Goal: Transaction & Acquisition: Purchase product/service

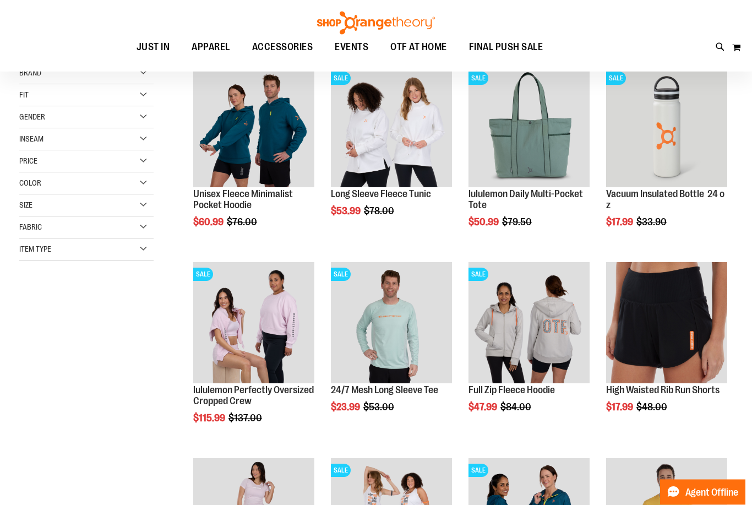
scroll to position [158, 0]
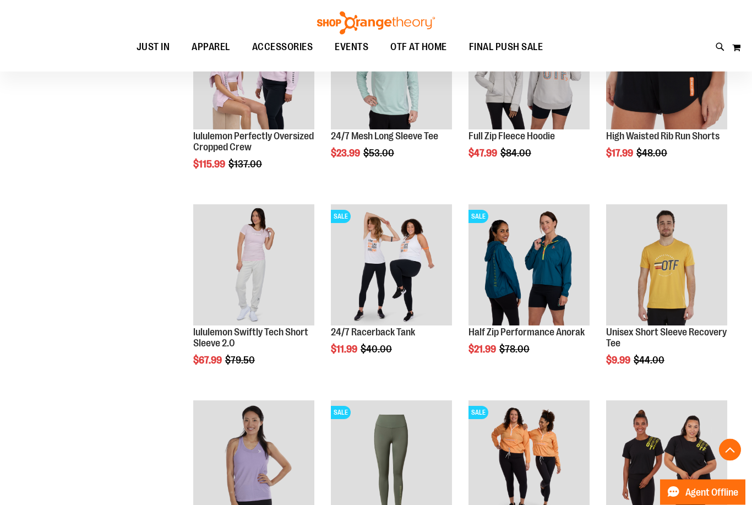
scroll to position [412, 0]
click at [375, 472] on span "Quickview" at bounding box center [357, 486] width 52 height 29
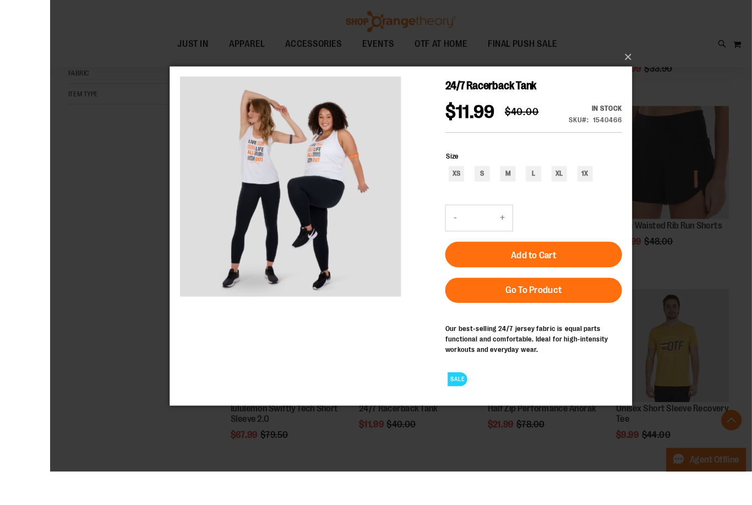
scroll to position [378, 0]
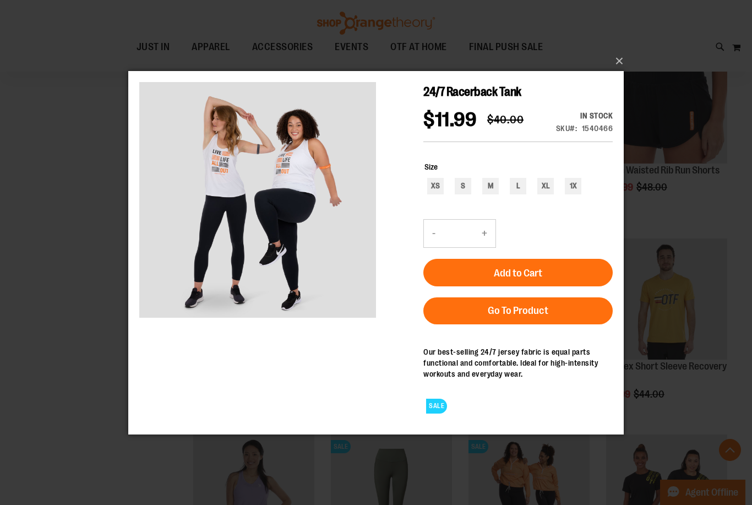
click at [621, 69] on button "×" at bounding box center [380, 61] width 496 height 24
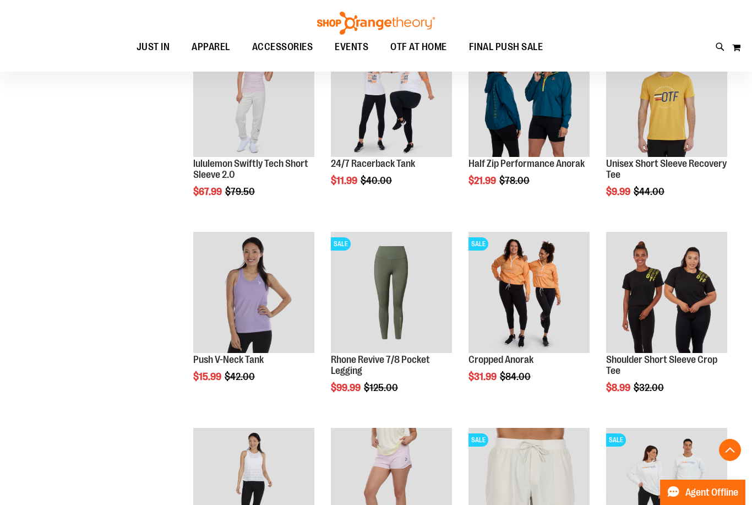
scroll to position [621, 0]
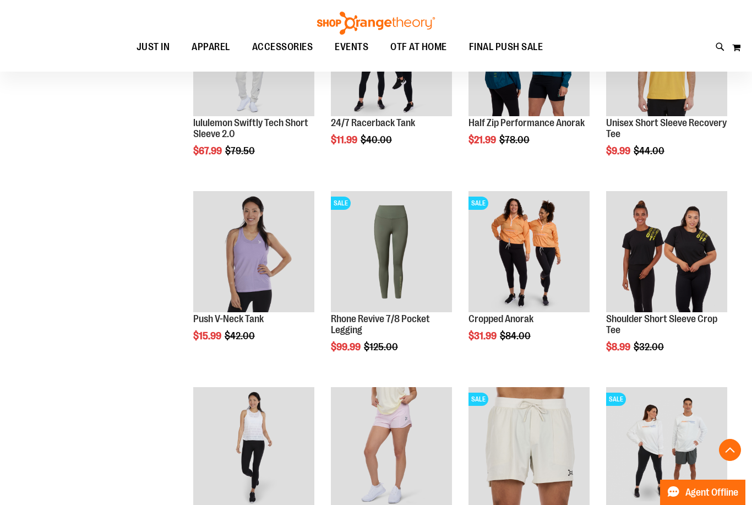
click at [236, 459] on span "Quickview" at bounding box center [219, 473] width 52 height 29
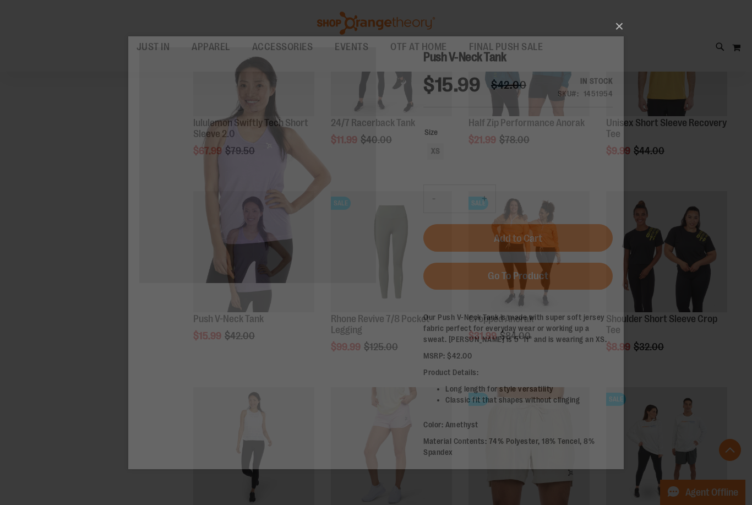
scroll to position [0, 0]
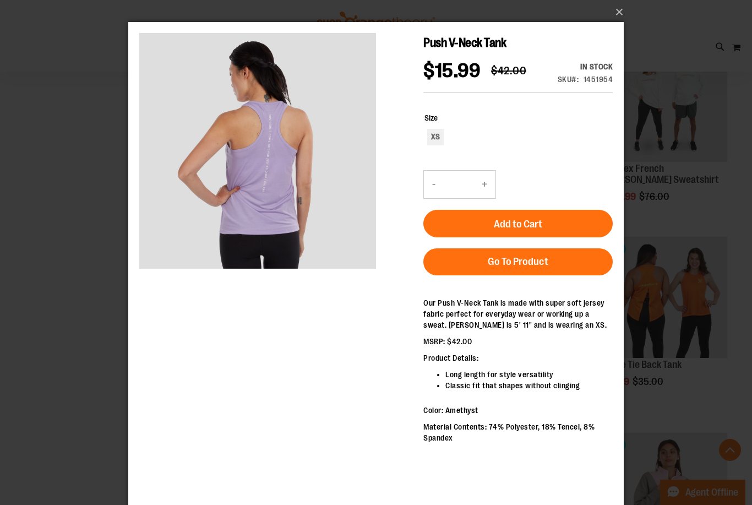
scroll to position [974, 0]
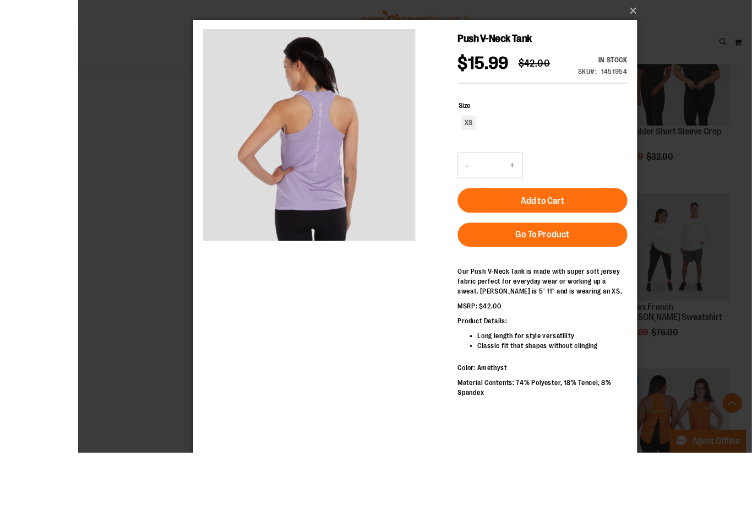
scroll to position [892, 0]
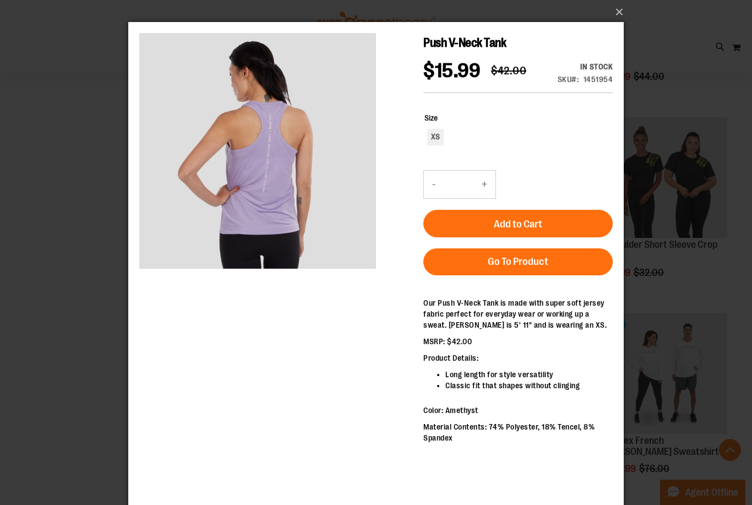
click at [620, 18] on button "×" at bounding box center [380, 12] width 496 height 24
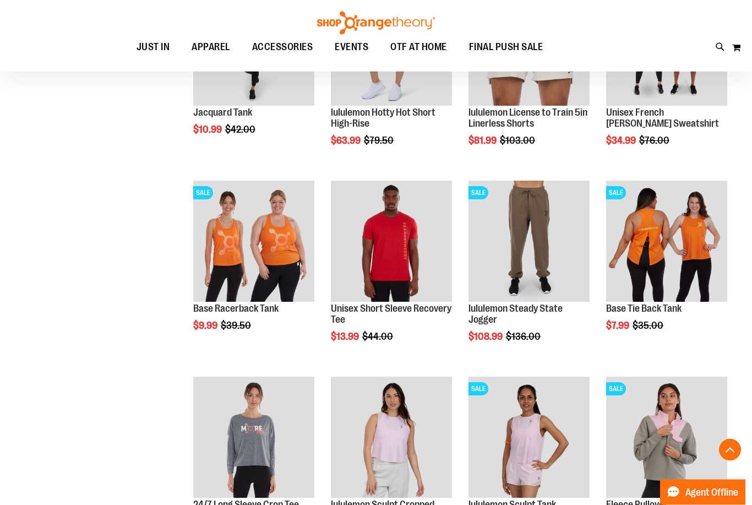
scroll to position [1041, 0]
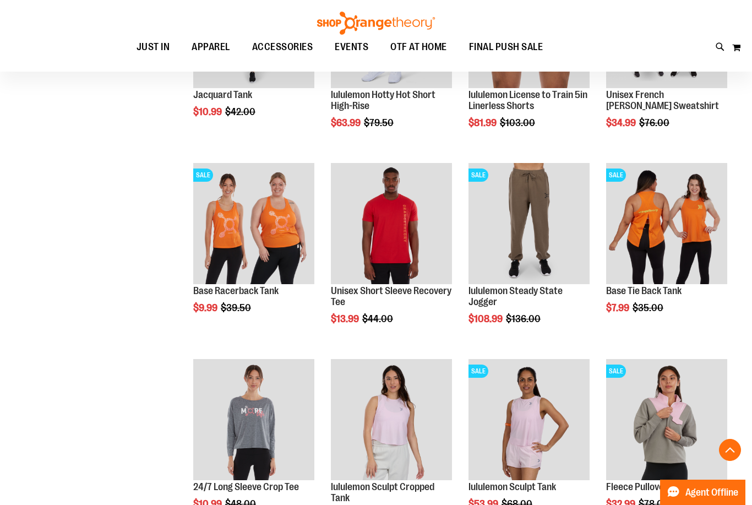
click at [222, 431] on span "Quickview" at bounding box center [219, 445] width 52 height 29
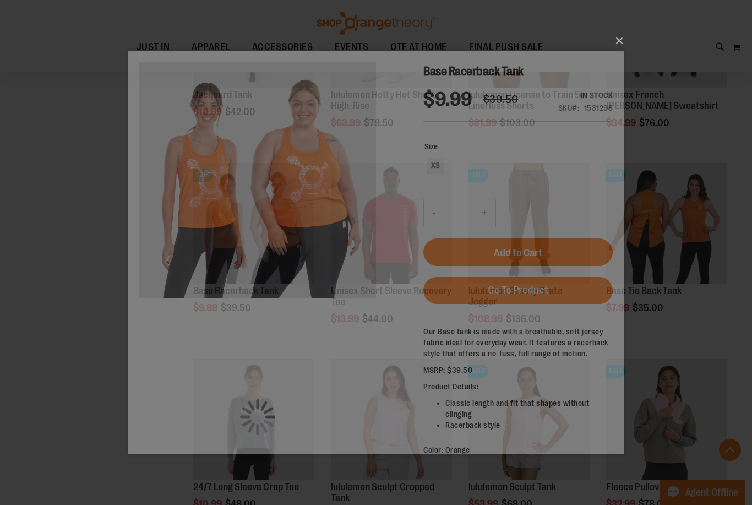
scroll to position [0, 0]
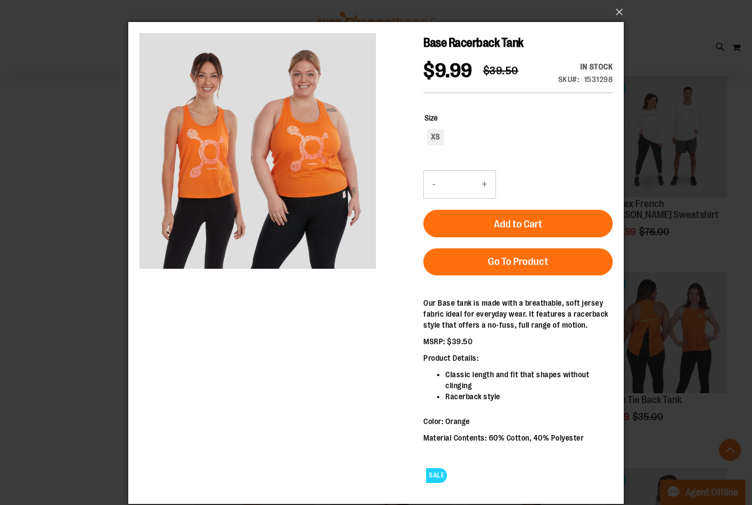
click at [627, 15] on button "×" at bounding box center [380, 12] width 496 height 24
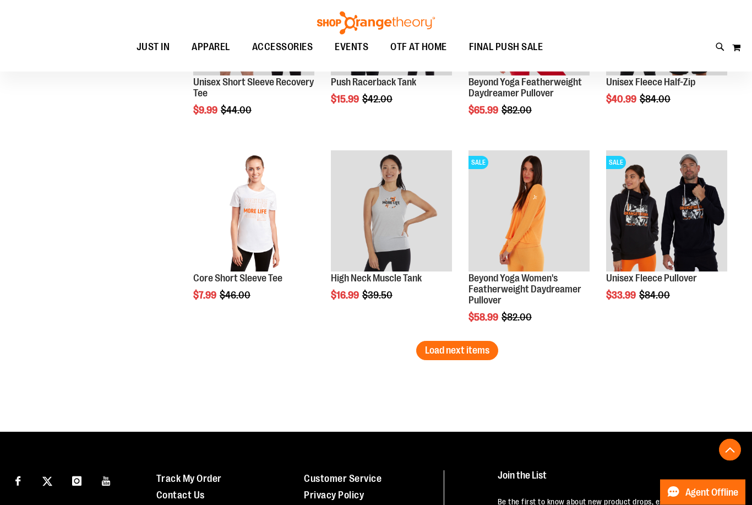
scroll to position [1642, 0]
click at [447, 350] on span "Load next items" at bounding box center [457, 350] width 64 height 11
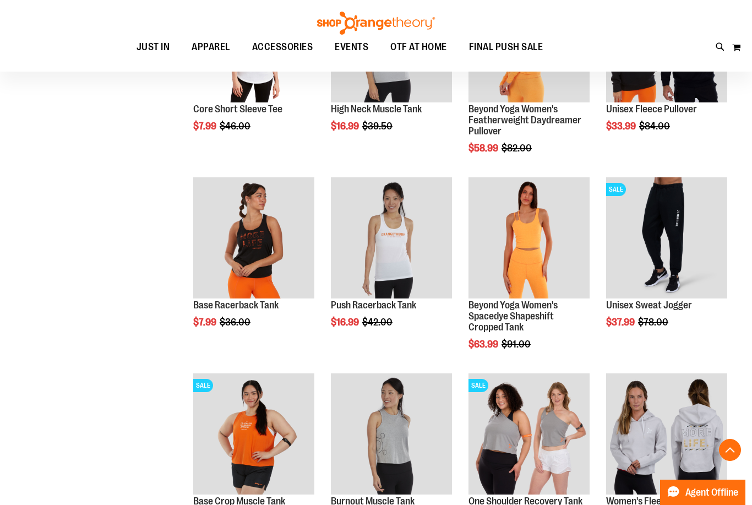
scroll to position [1840, 0]
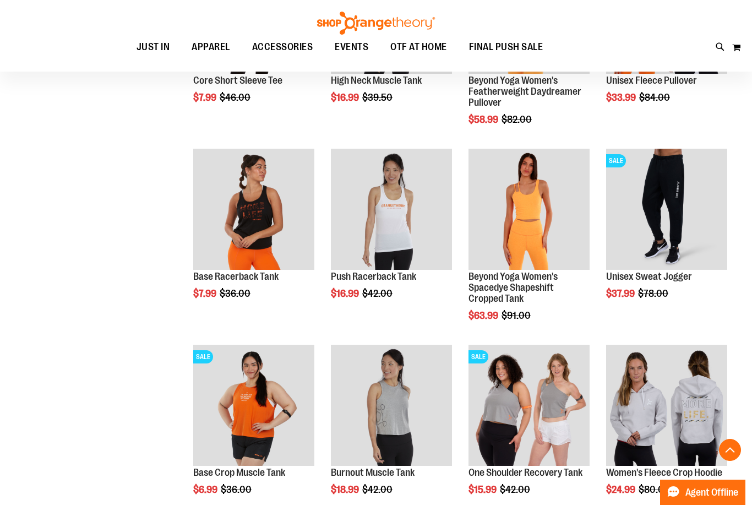
click at [246, 416] on span "Quickview" at bounding box center [219, 430] width 52 height 29
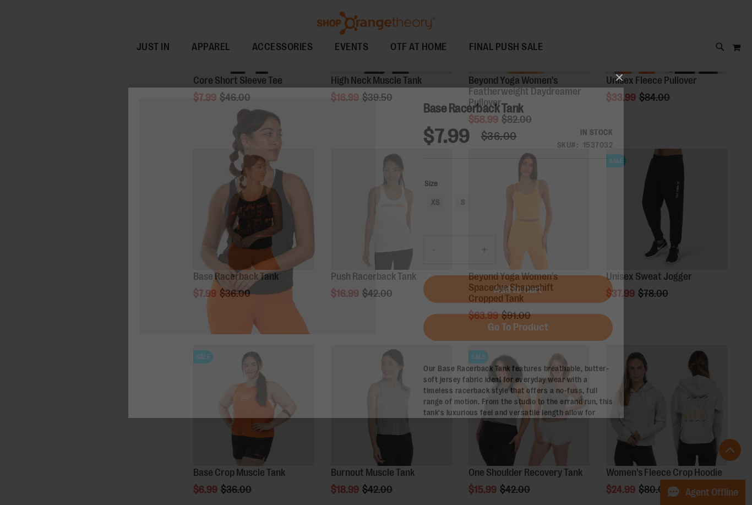
scroll to position [0, 0]
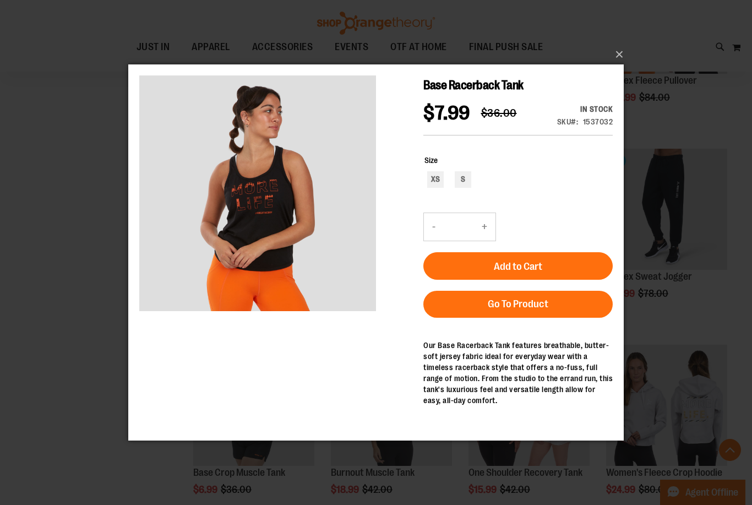
click at [617, 67] on button "×" at bounding box center [380, 54] width 496 height 24
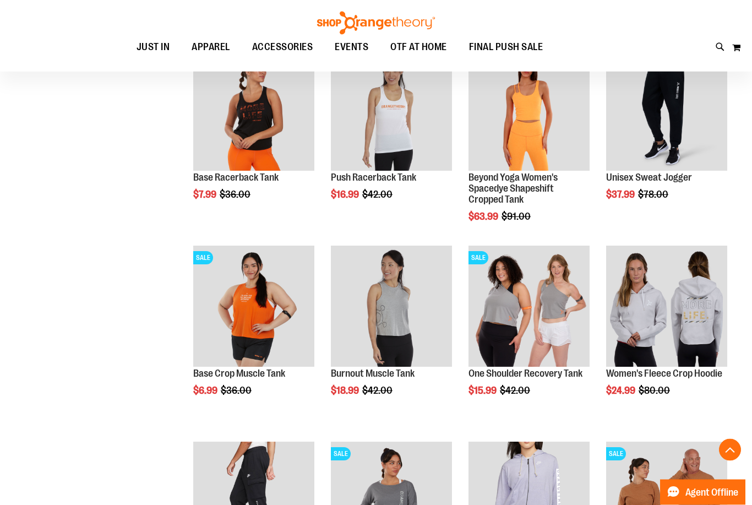
scroll to position [1939, 0]
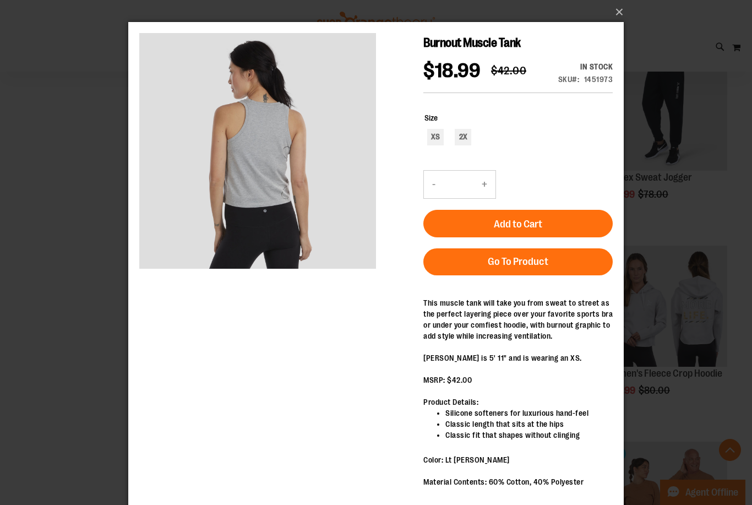
scroll to position [8, 0]
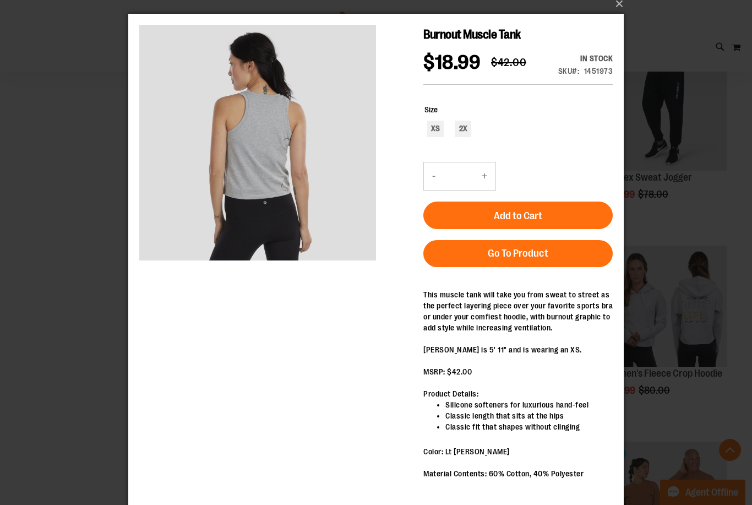
click at [62, 139] on div "×" at bounding box center [376, 244] width 752 height 505
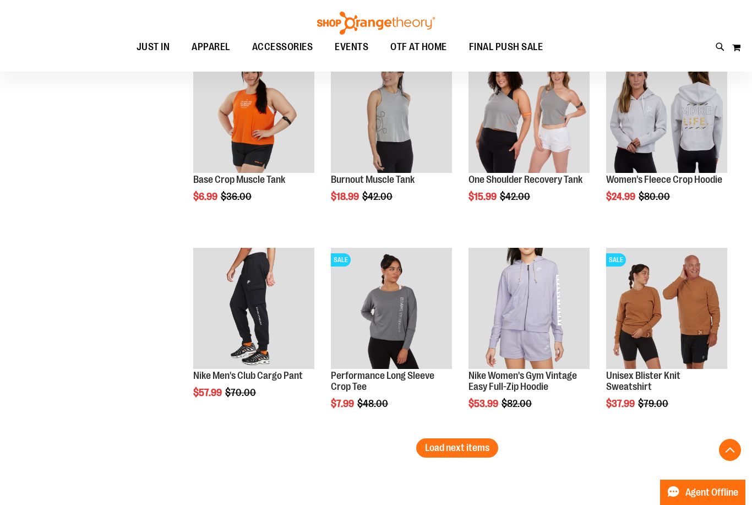
scroll to position [2156, 0]
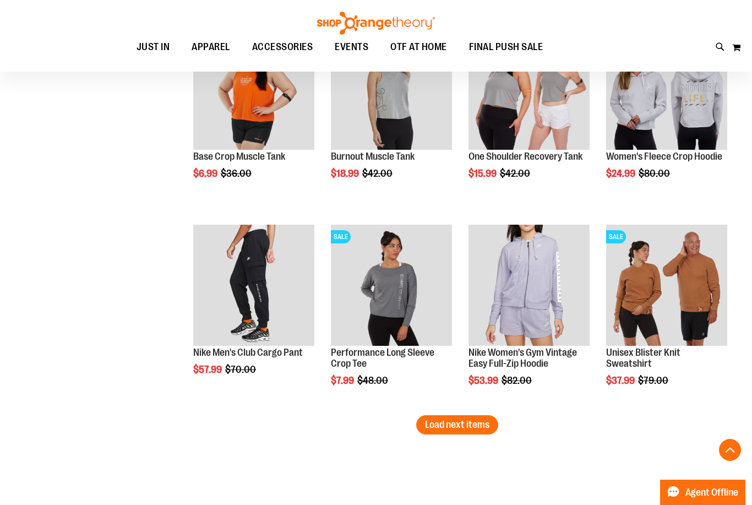
click at [457, 431] on button "Load next items" at bounding box center [457, 424] width 82 height 19
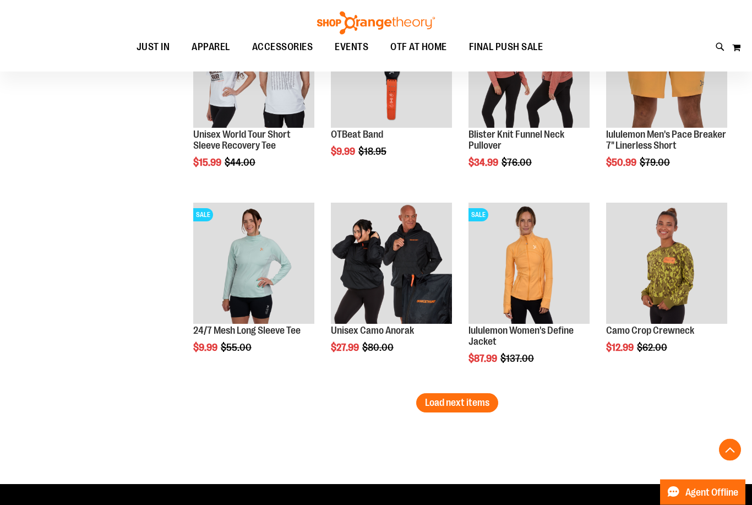
scroll to position [2766, 0]
click at [463, 409] on button "Load next items" at bounding box center [457, 402] width 82 height 19
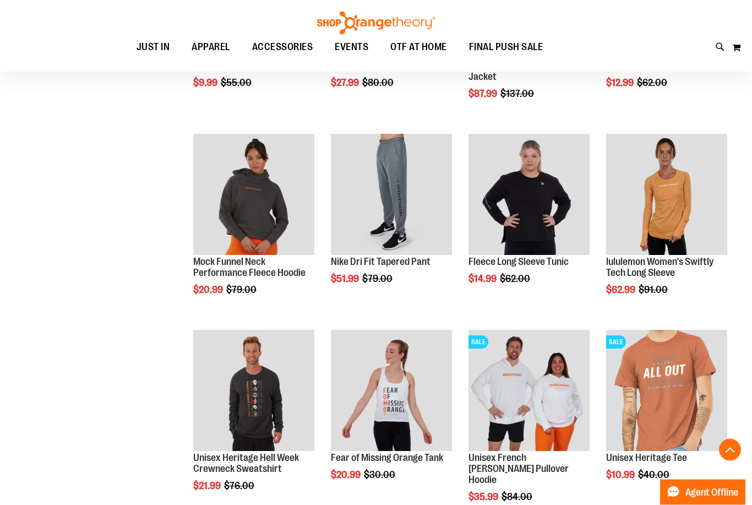
scroll to position [3032, 0]
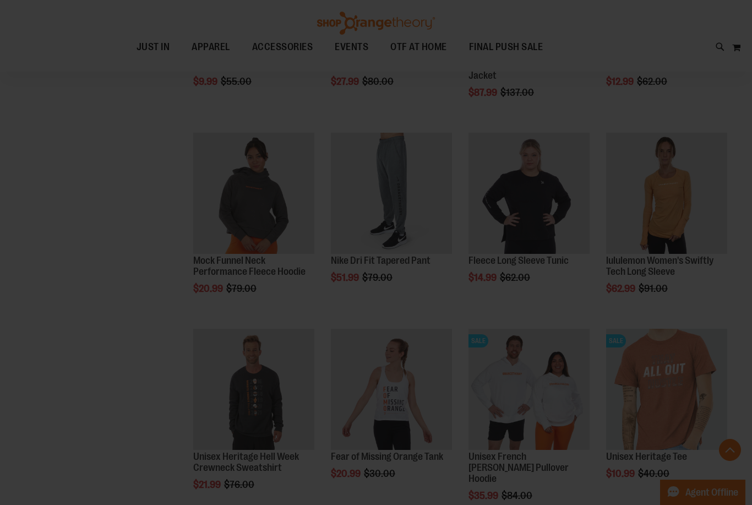
scroll to position [0, 0]
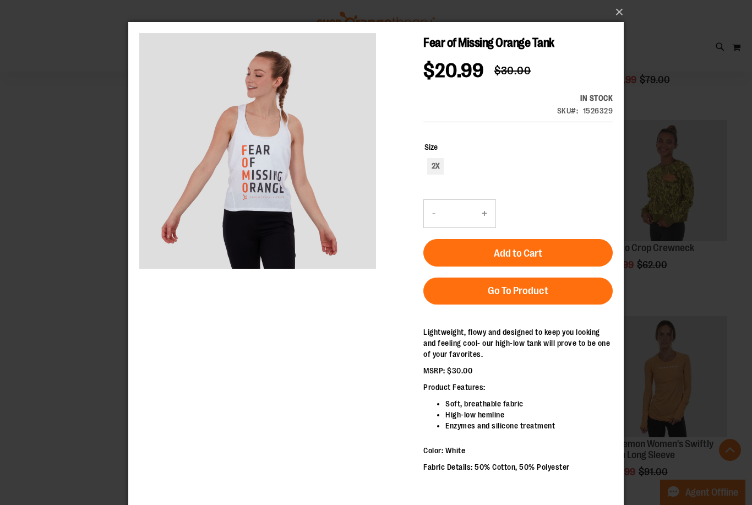
click at [619, 17] on button "×" at bounding box center [380, 12] width 496 height 24
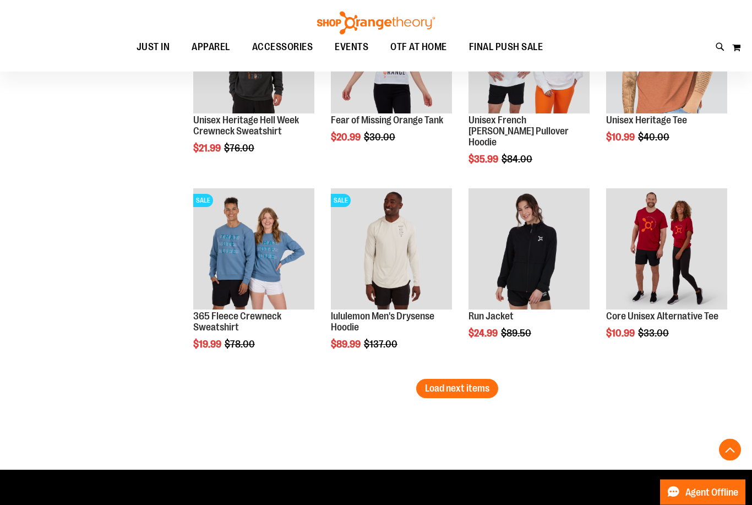
scroll to position [3368, 0]
click at [454, 393] on span "Load next items" at bounding box center [457, 388] width 64 height 11
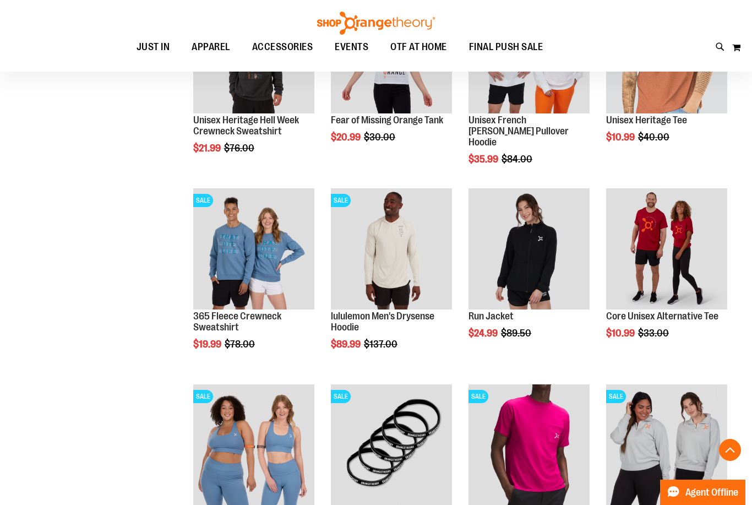
click at [246, 467] on span "Quickview" at bounding box center [219, 481] width 52 height 29
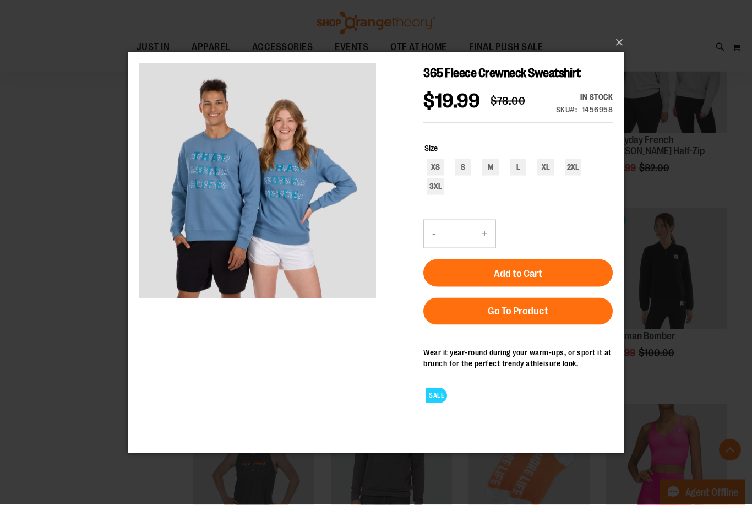
scroll to position [3368, 0]
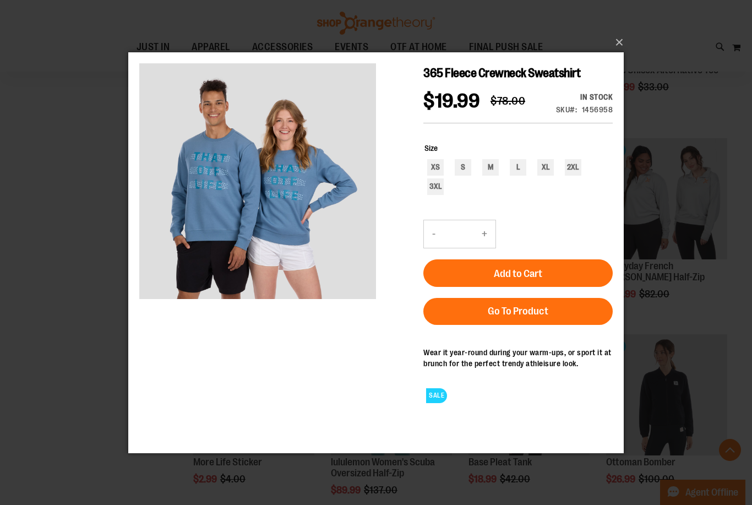
click at [623, 36] on button "×" at bounding box center [380, 42] width 496 height 24
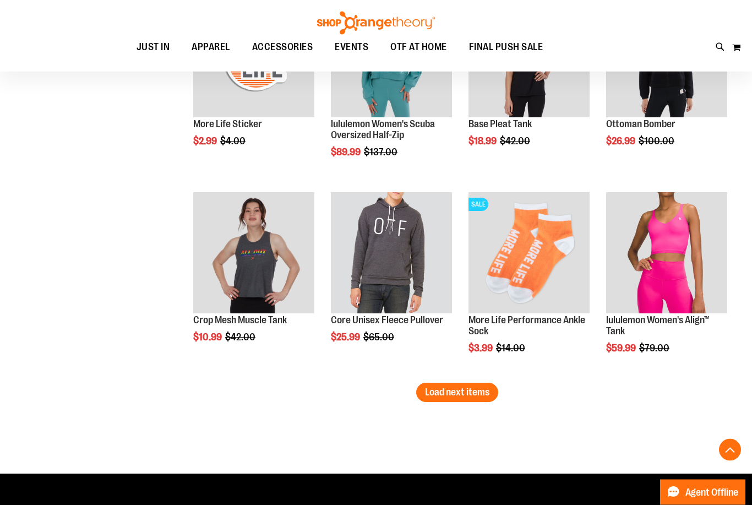
scroll to position [3952, 0]
click at [449, 400] on button "Load next items" at bounding box center [457, 392] width 82 height 19
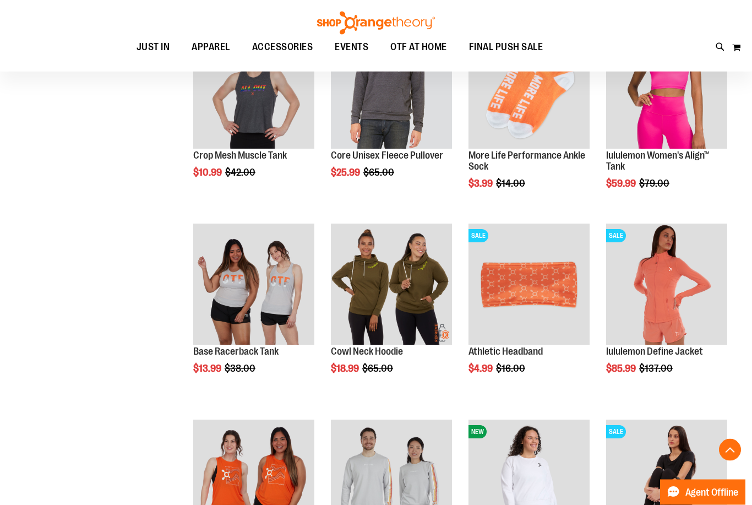
scroll to position [4120, 0]
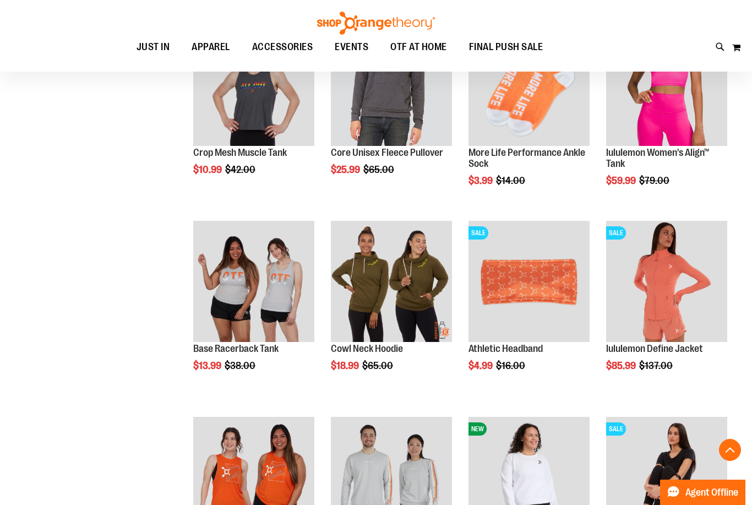
click at [228, 488] on span "Quickview" at bounding box center [219, 502] width 52 height 29
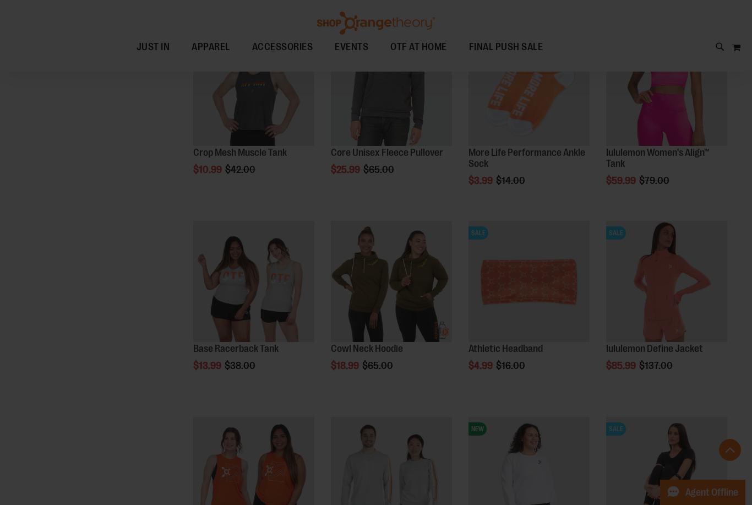
scroll to position [0, 0]
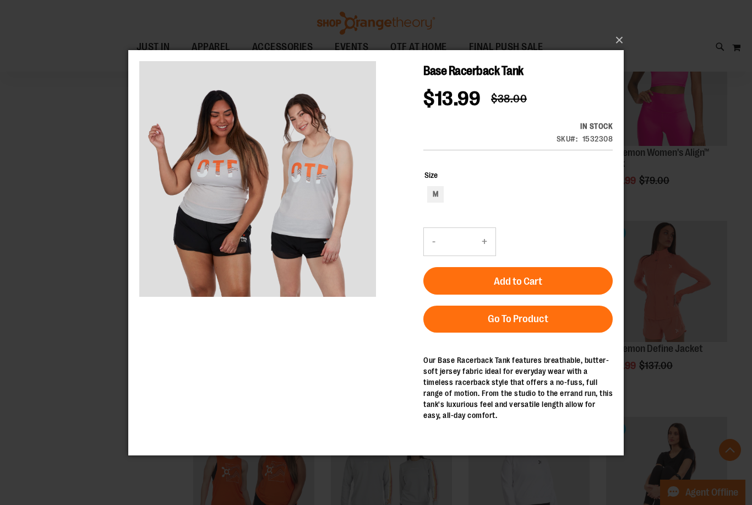
click at [619, 52] on button "×" at bounding box center [380, 40] width 496 height 24
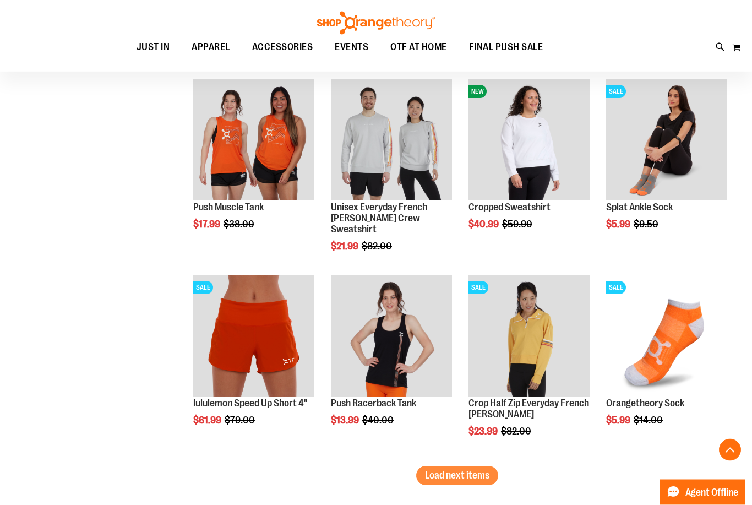
scroll to position [4459, 0]
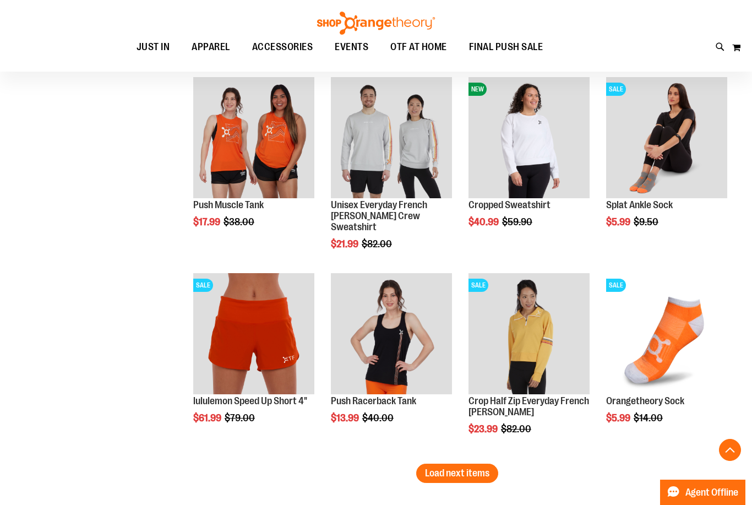
click at [451, 478] on span "Load next items" at bounding box center [457, 472] width 64 height 11
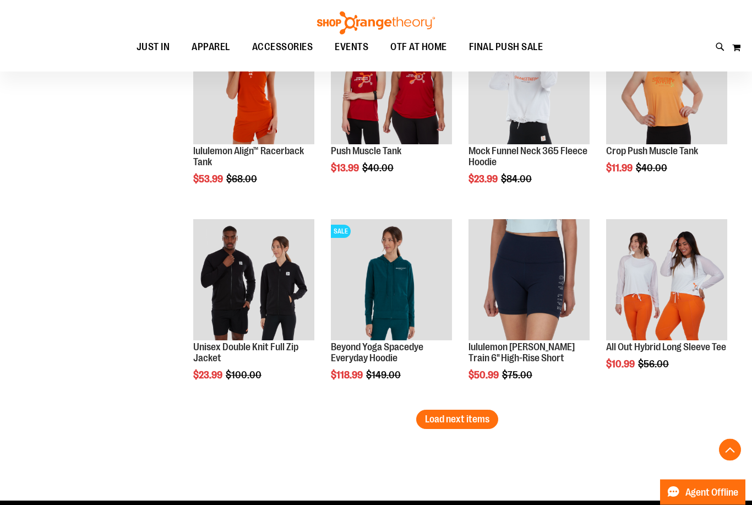
scroll to position [5101, 0]
click at [446, 426] on button "Load next items" at bounding box center [457, 419] width 82 height 19
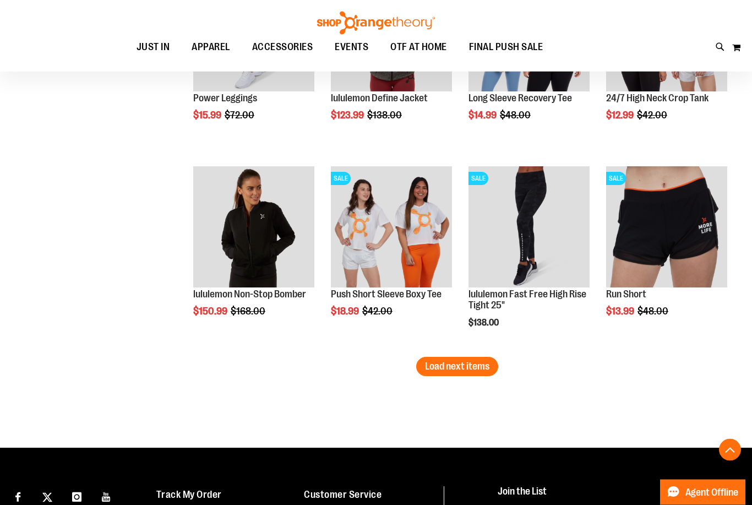
scroll to position [5742, 0]
click at [454, 369] on span "Load next items" at bounding box center [457, 366] width 64 height 11
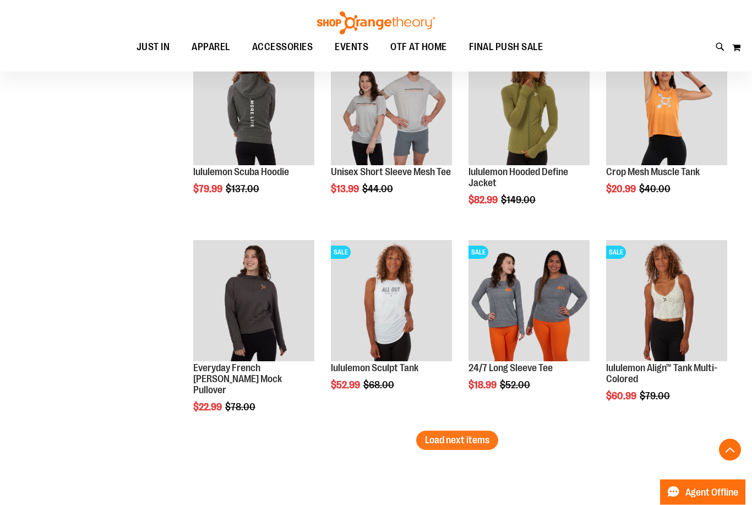
scroll to position [6256, 0]
click at [454, 447] on button "Load next items" at bounding box center [457, 440] width 82 height 19
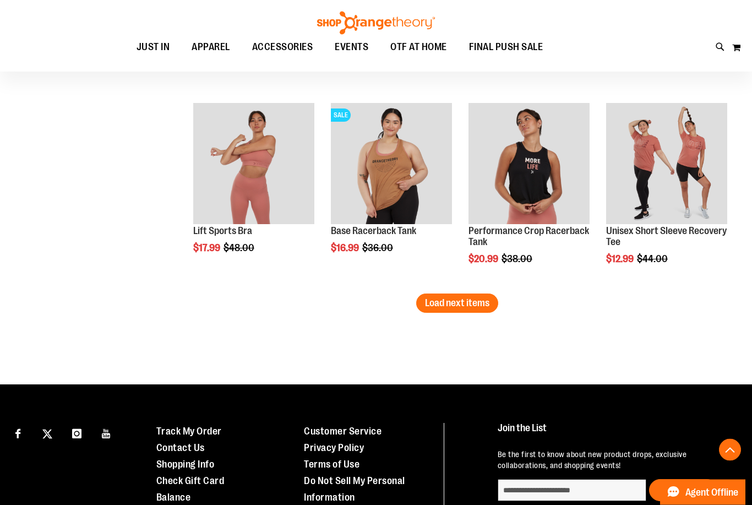
scroll to position [6982, 0]
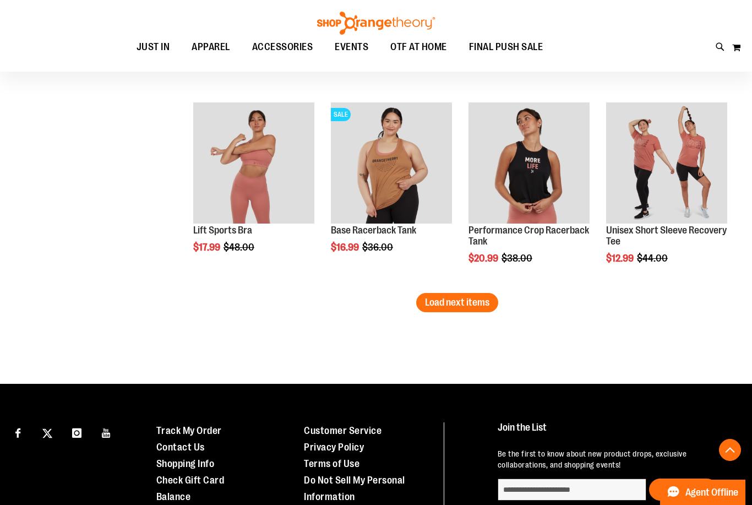
click at [477, 339] on div "Page You're currently reading page 1 Page 2 Page 3 Page 4 Page 5" at bounding box center [457, 334] width 551 height 11
click at [461, 307] on span "Load next items" at bounding box center [457, 302] width 64 height 11
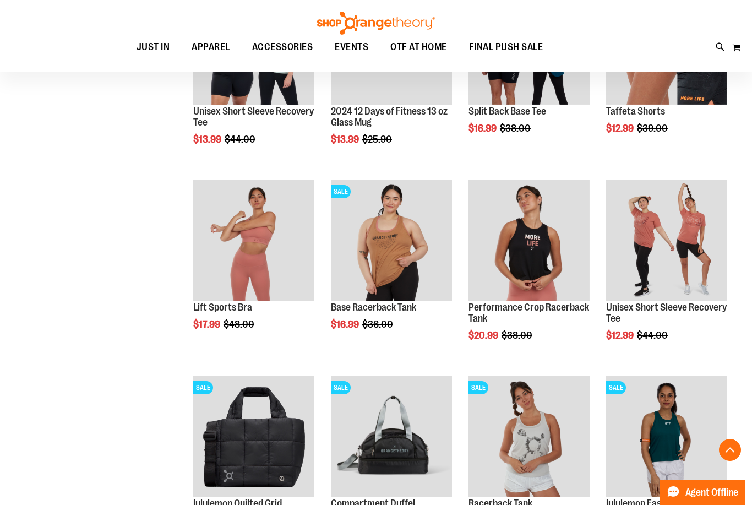
scroll to position [6905, 0]
click at [510, 459] on span "Quickview" at bounding box center [495, 473] width 52 height 29
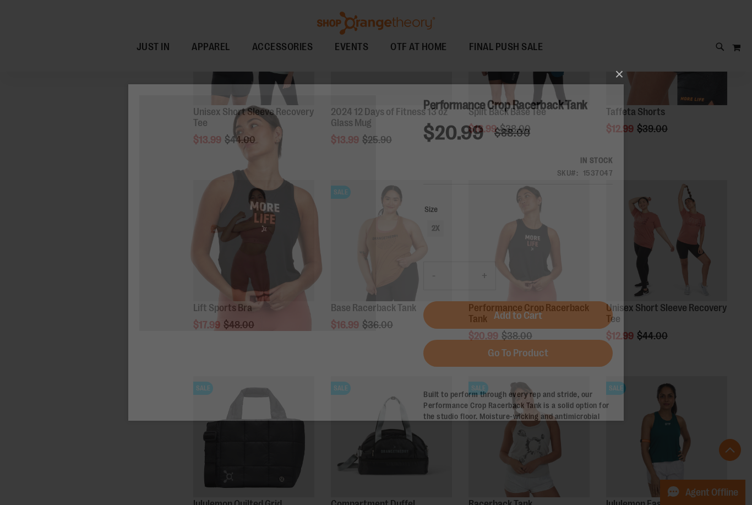
scroll to position [0, 0]
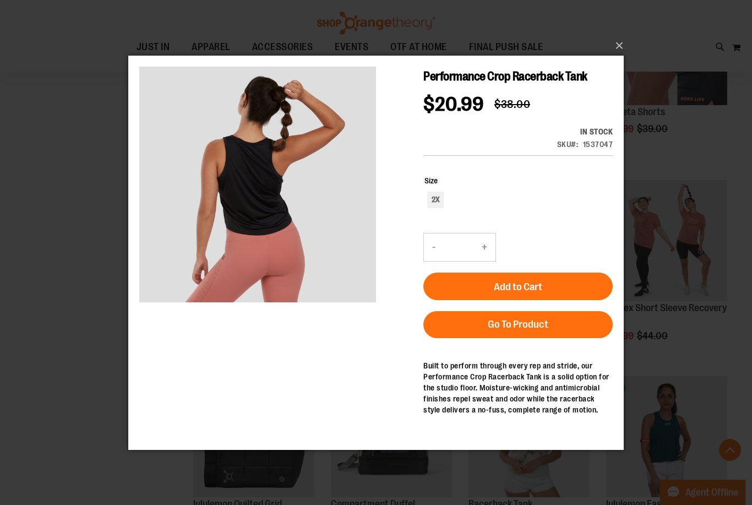
click at [179, 227] on img "carousel" at bounding box center [257, 183] width 237 height 237
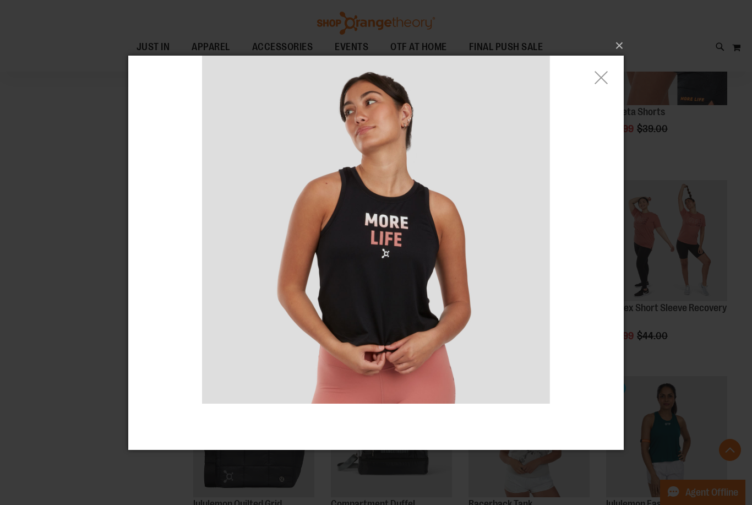
click at [617, 58] on button "×" at bounding box center [380, 46] width 496 height 24
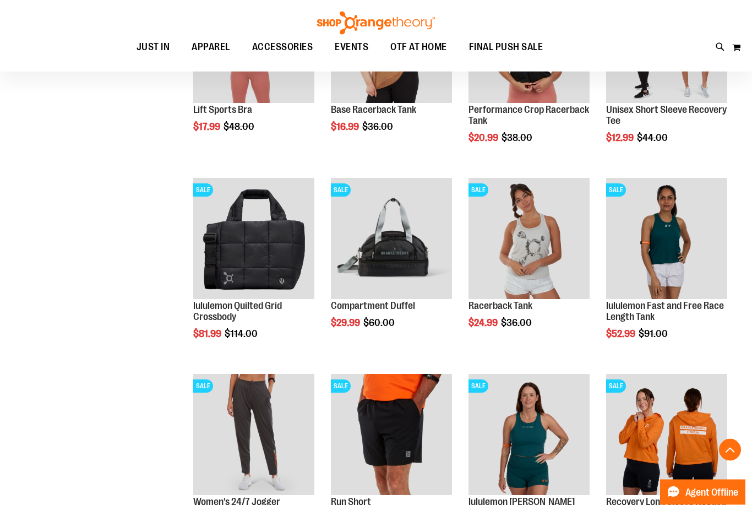
scroll to position [7103, 0]
click at [514, 445] on span "Quickview" at bounding box center [495, 459] width 52 height 29
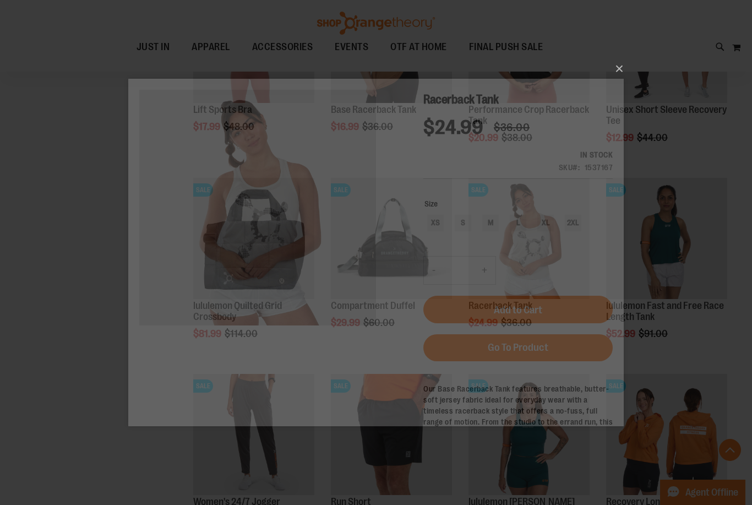
scroll to position [0, 0]
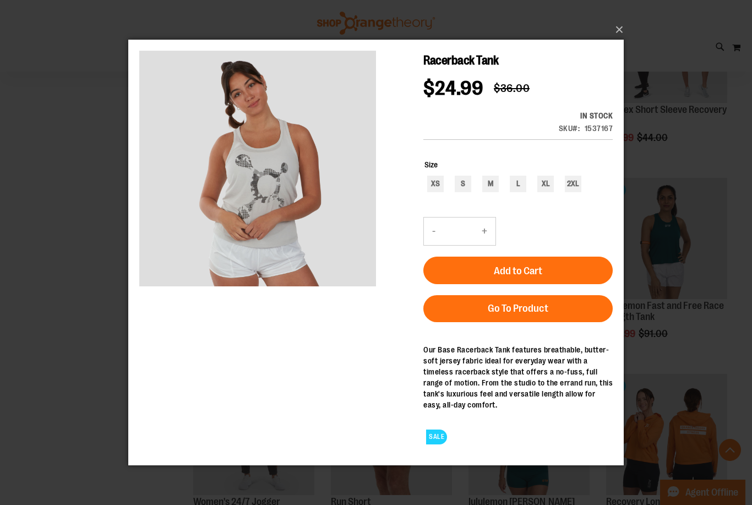
click at [618, 42] on button "×" at bounding box center [380, 30] width 496 height 24
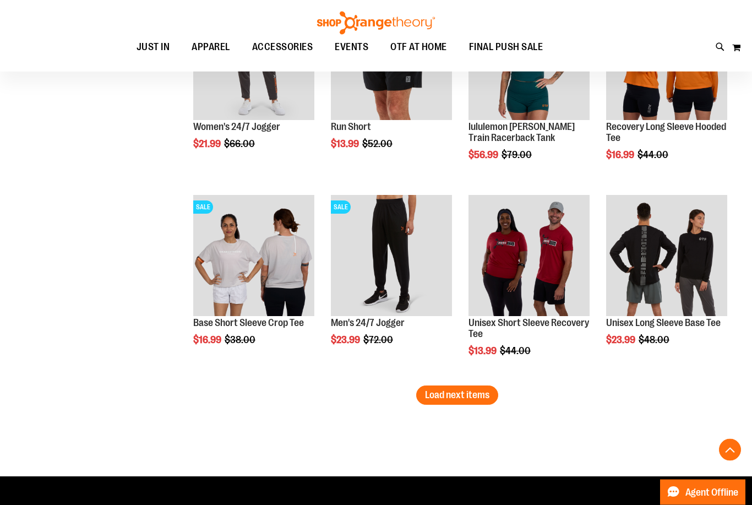
scroll to position [7478, 0]
click at [454, 396] on span "Load next items" at bounding box center [457, 394] width 64 height 11
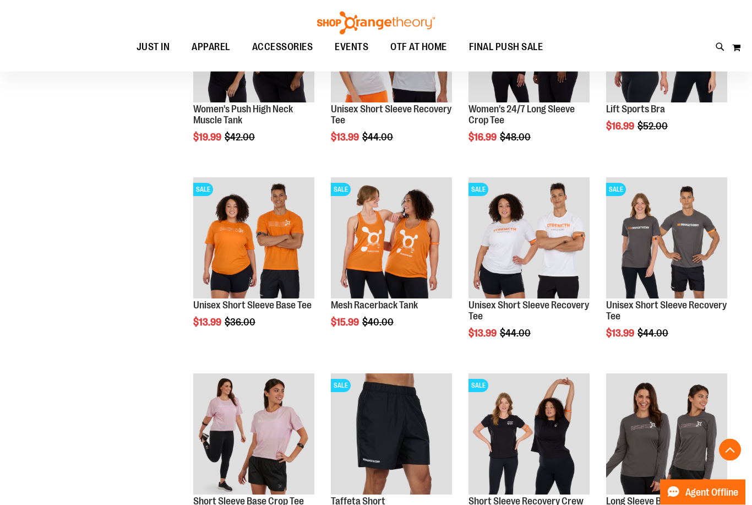
scroll to position [7889, 0]
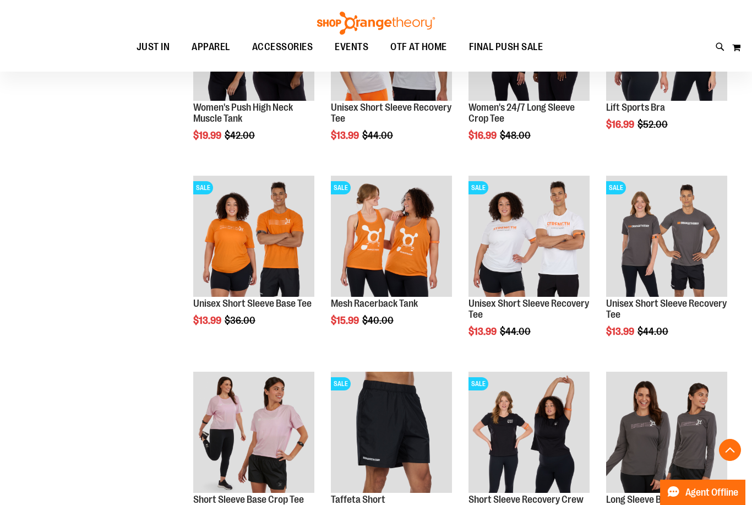
click at [368, 443] on span "Quickview" at bounding box center [357, 457] width 52 height 29
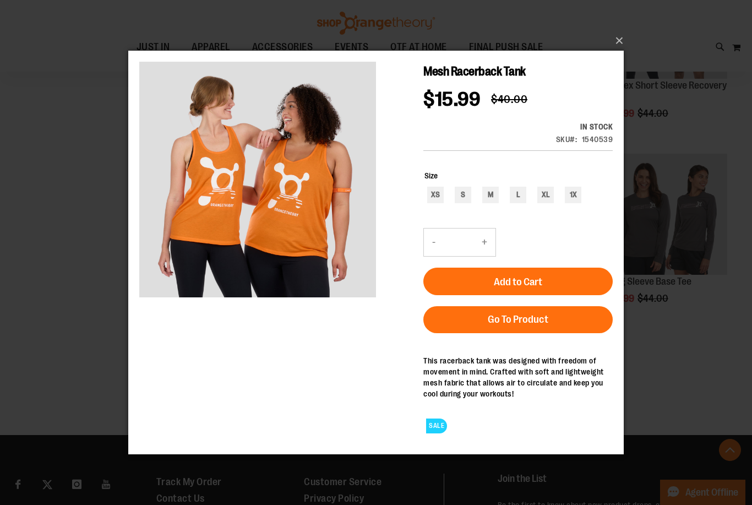
scroll to position [8106, 0]
click at [614, 41] on button "×" at bounding box center [380, 41] width 496 height 24
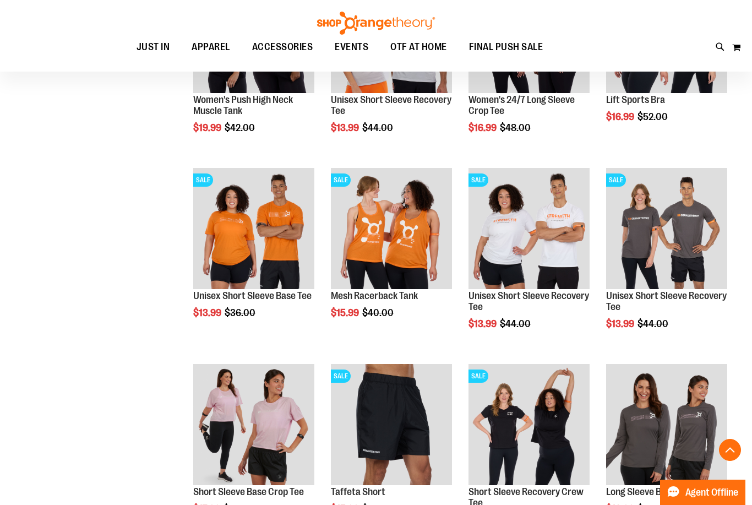
scroll to position [8075, 0]
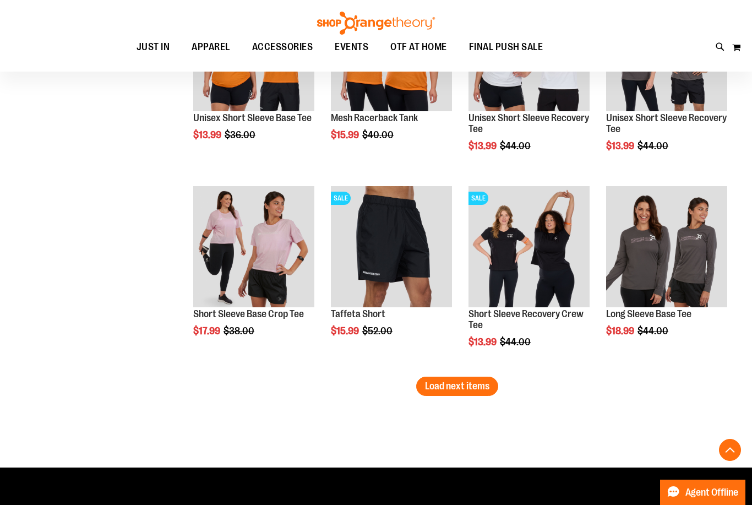
click at [457, 391] on span "Load next items" at bounding box center [457, 385] width 64 height 11
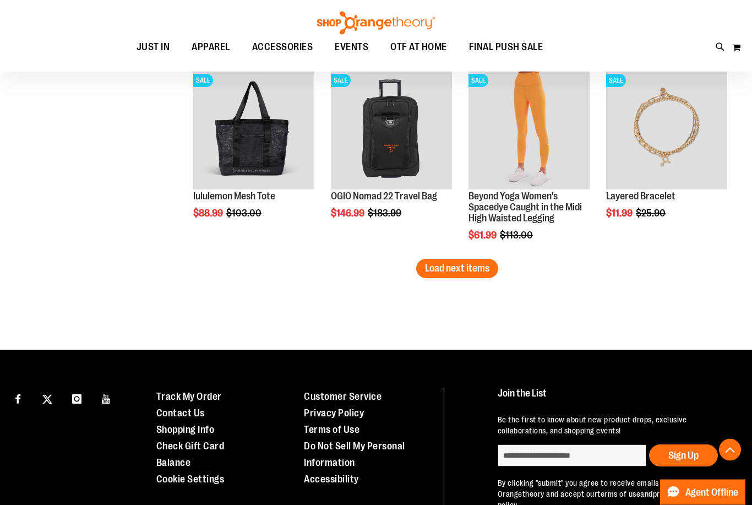
scroll to position [8780, 0]
click at [452, 278] on button "Load next items" at bounding box center [457, 268] width 82 height 19
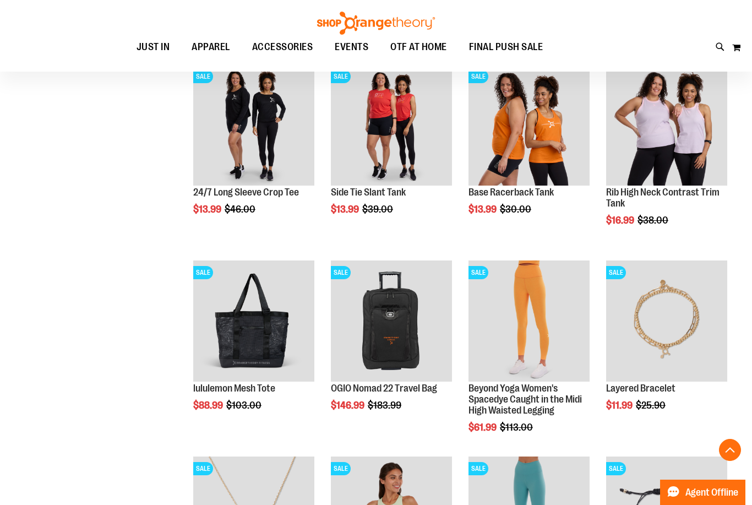
scroll to position [8587, 0]
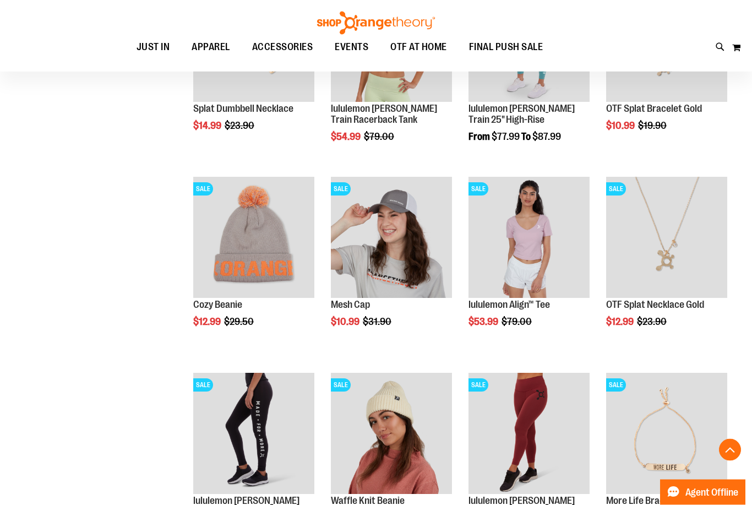
scroll to position [9071, 0]
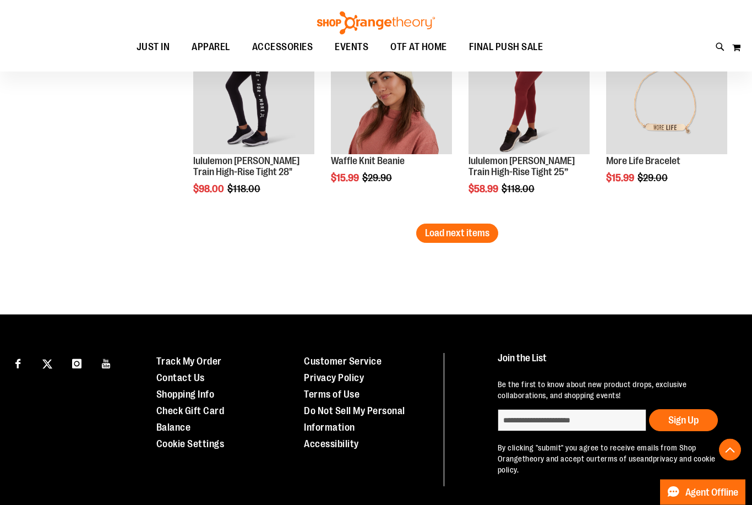
click at [464, 238] on span "Load next items" at bounding box center [457, 233] width 64 height 11
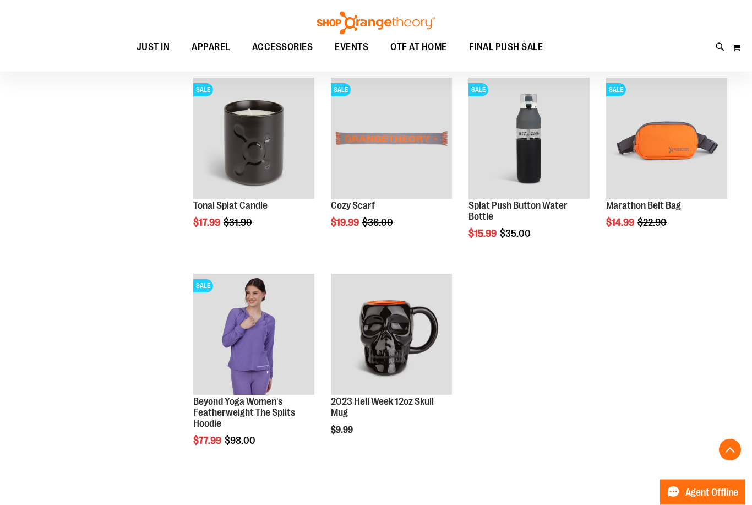
scroll to position [9584, 0]
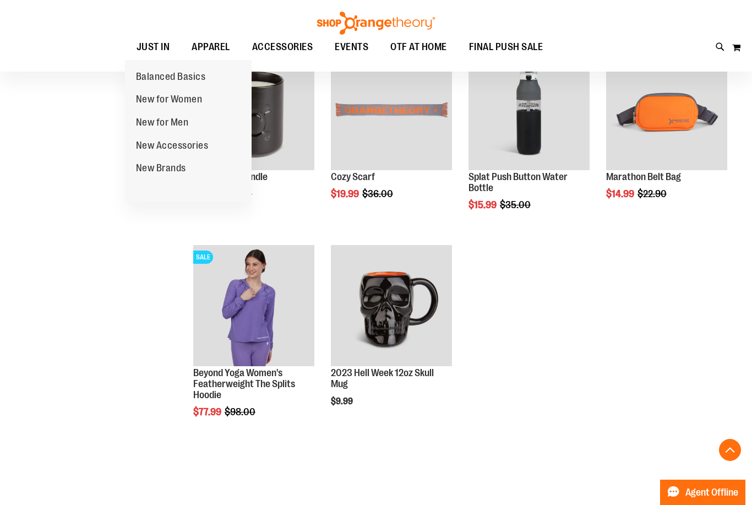
click at [157, 101] on span "New for Women" at bounding box center [169, 101] width 67 height 14
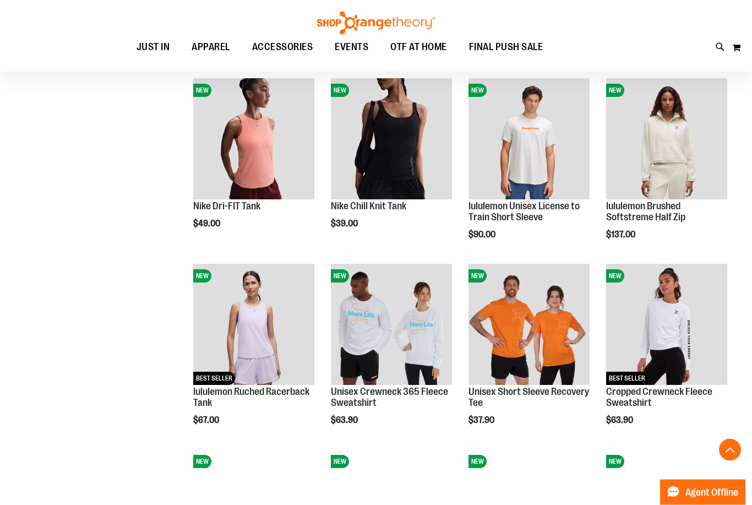
scroll to position [703, 0]
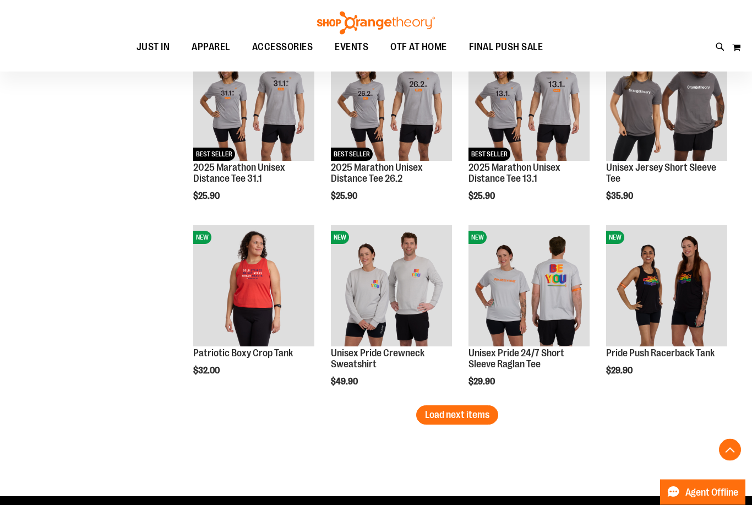
scroll to position [1483, 0]
